Goal: Check status: Check status

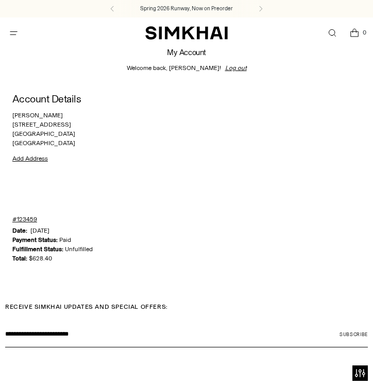
click at [14, 33] on button "Open menu modal" at bounding box center [13, 33] width 21 height 21
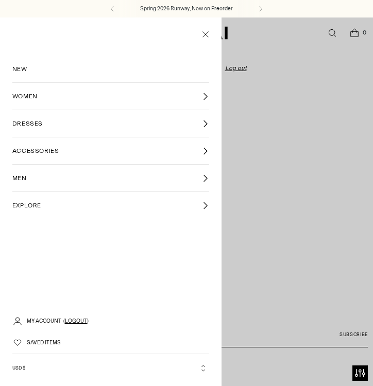
click at [274, 138] on div at bounding box center [186, 211] width 373 height 386
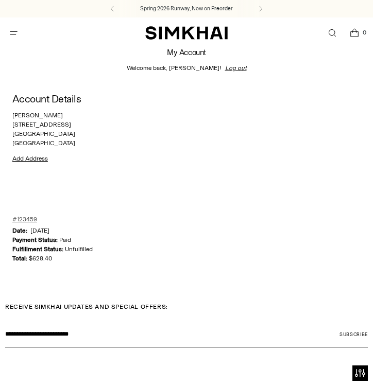
click at [25, 219] on link "#123459" at bounding box center [24, 219] width 25 height 9
